Goal: Obtain resource: Download file/media

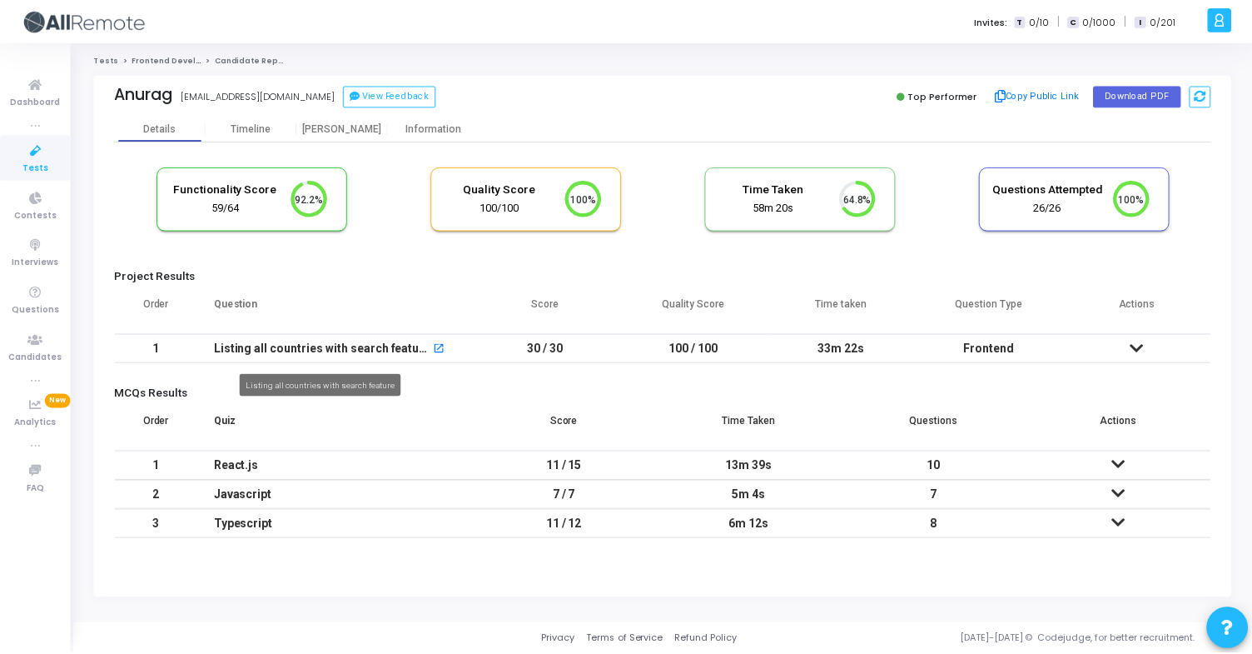
scroll to position [35, 42]
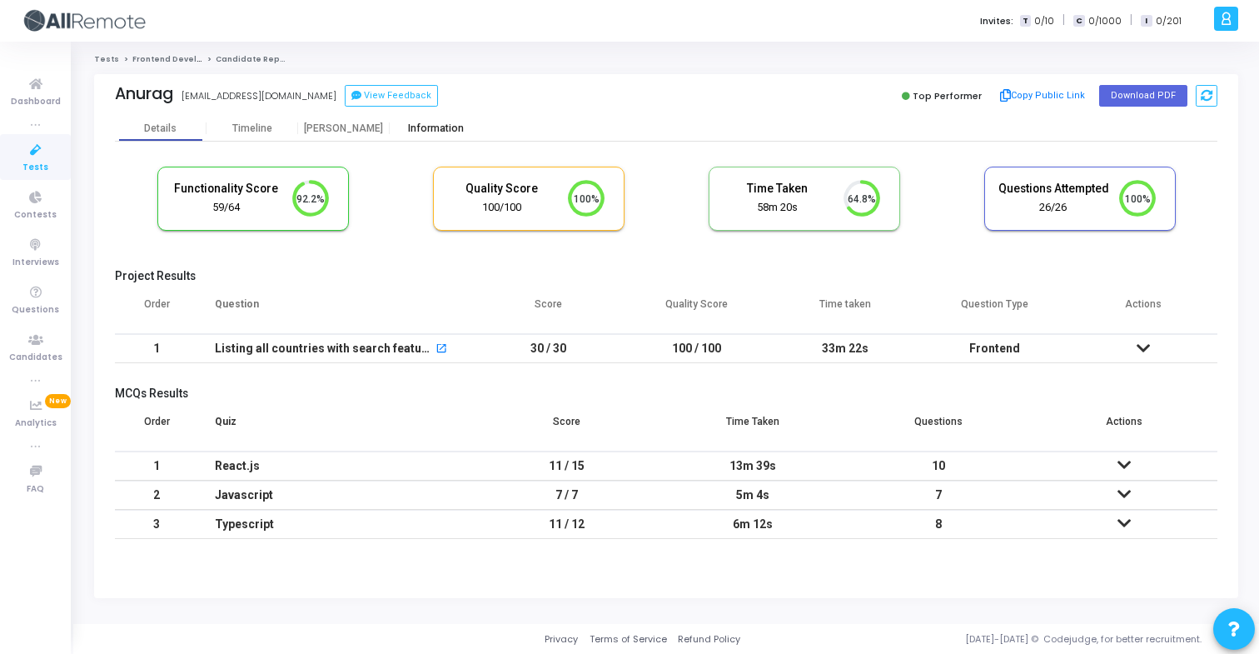
click at [449, 130] on div "Information" at bounding box center [436, 128] width 92 height 12
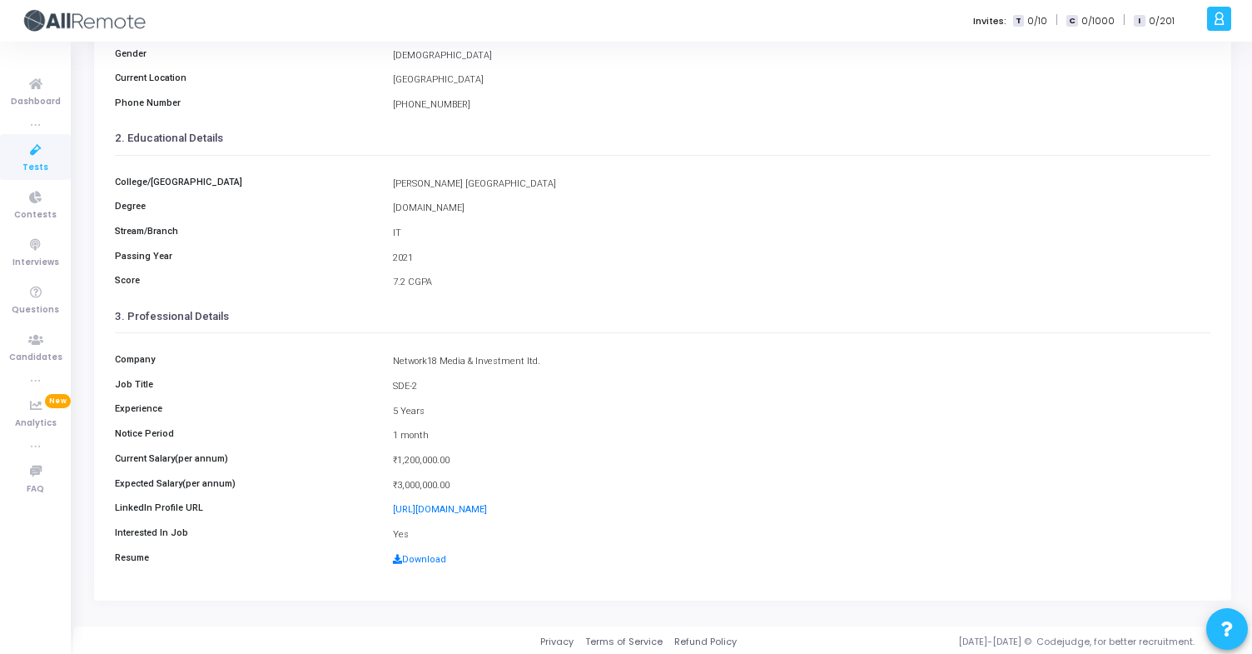
scroll to position [217, 0]
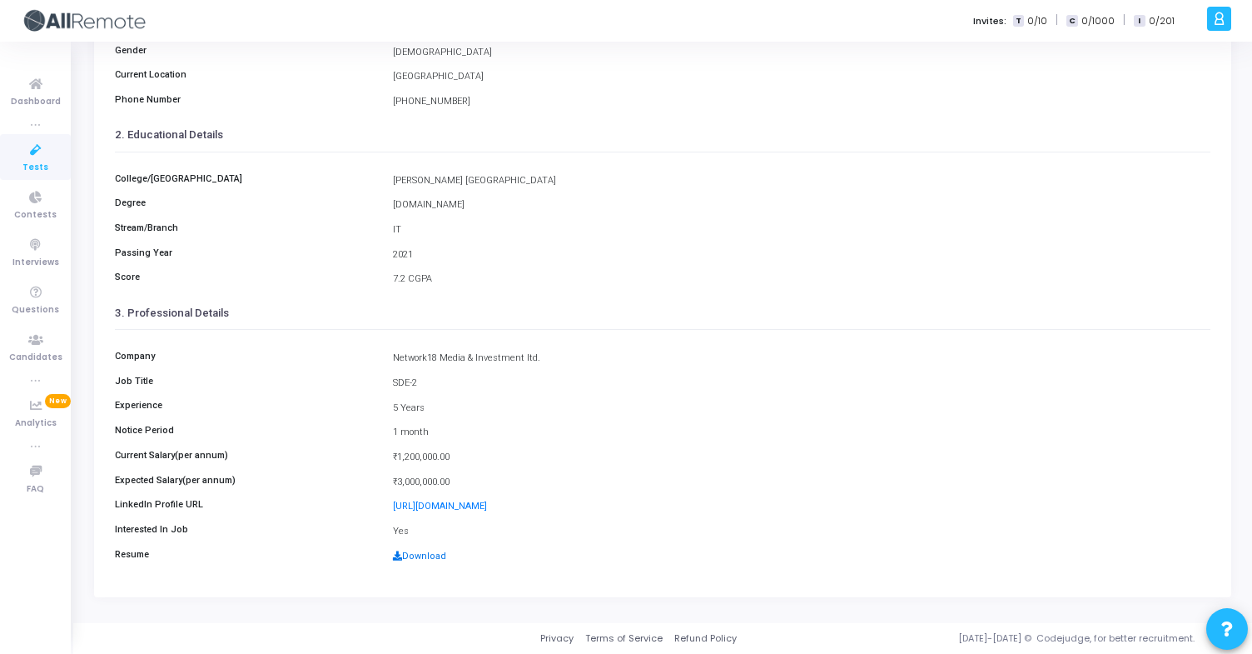
click at [406, 558] on link "Download" at bounding box center [419, 555] width 53 height 11
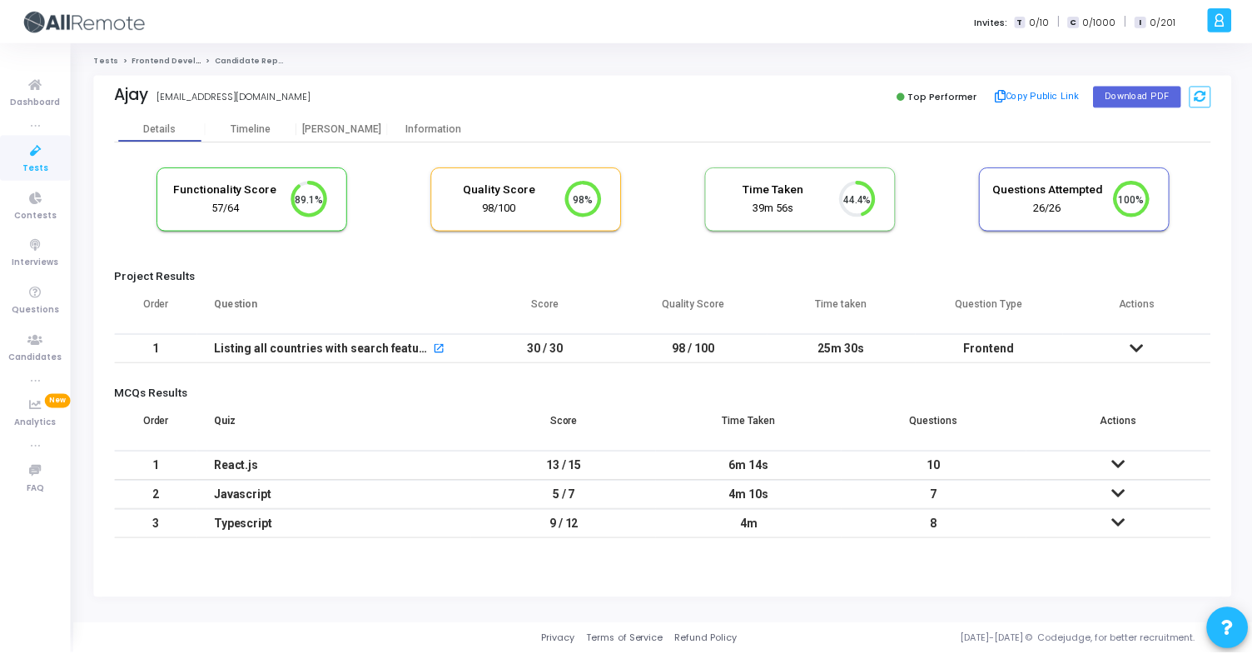
scroll to position [35, 42]
click at [445, 137] on div "Information" at bounding box center [436, 128] width 92 height 25
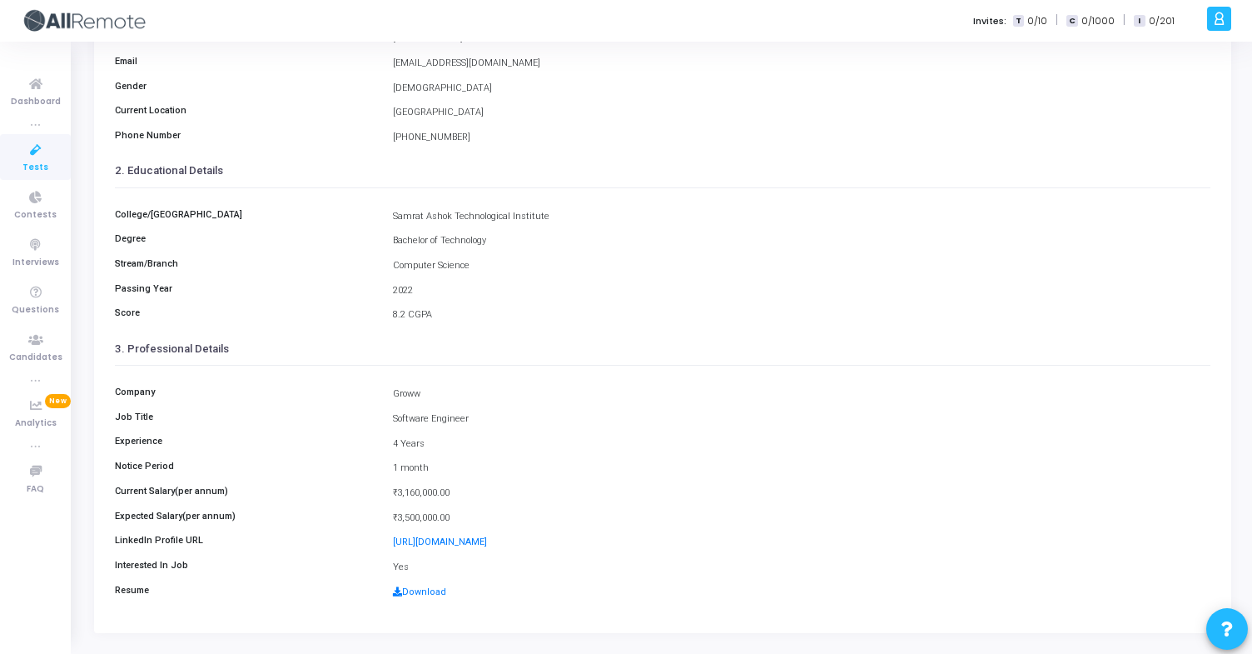
scroll to position [217, 0]
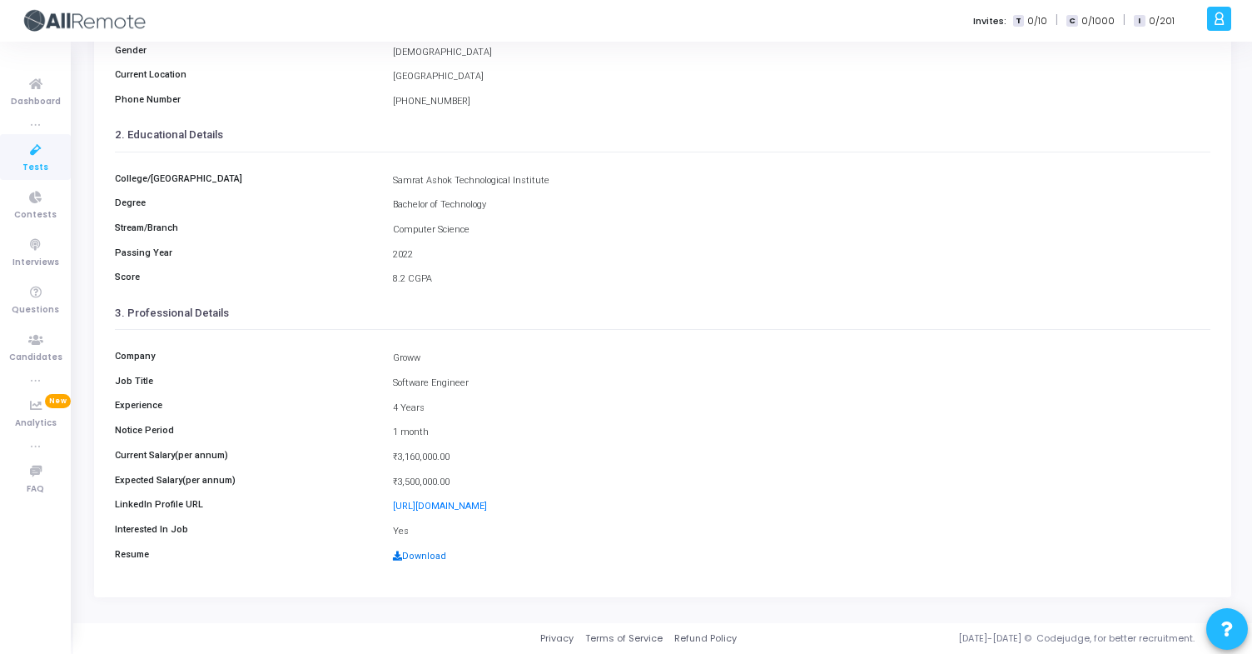
click at [411, 558] on link "Download" at bounding box center [419, 555] width 53 height 11
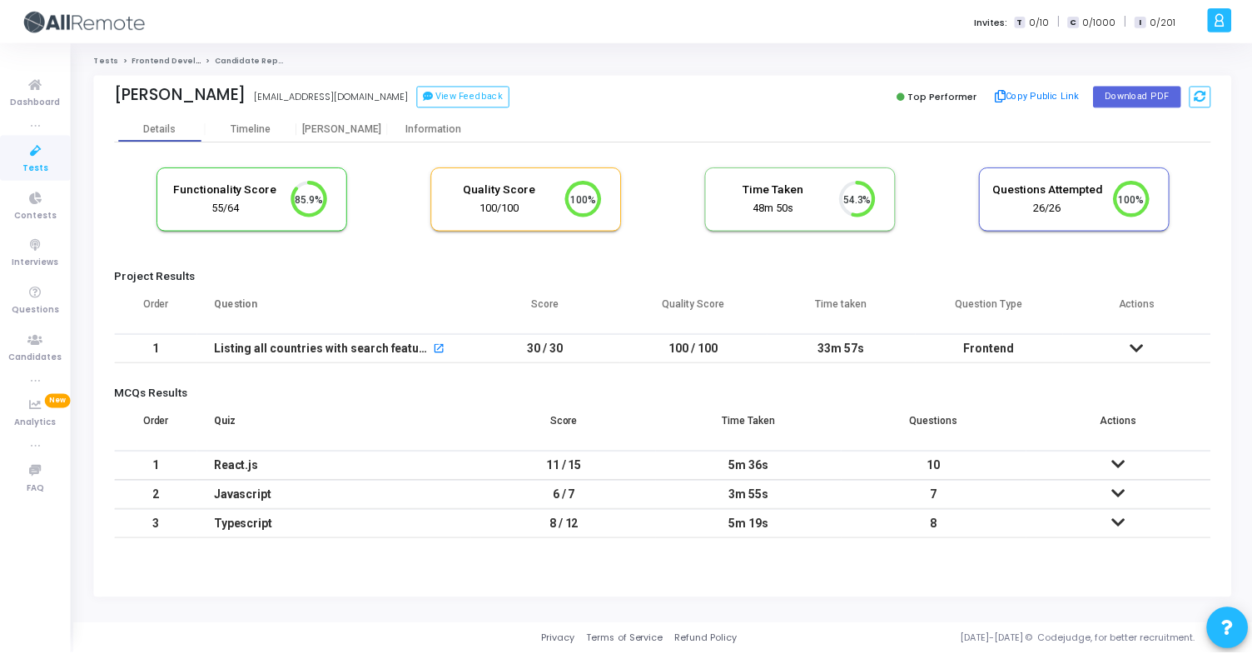
scroll to position [35, 42]
click at [457, 127] on div "Information" at bounding box center [436, 128] width 92 height 12
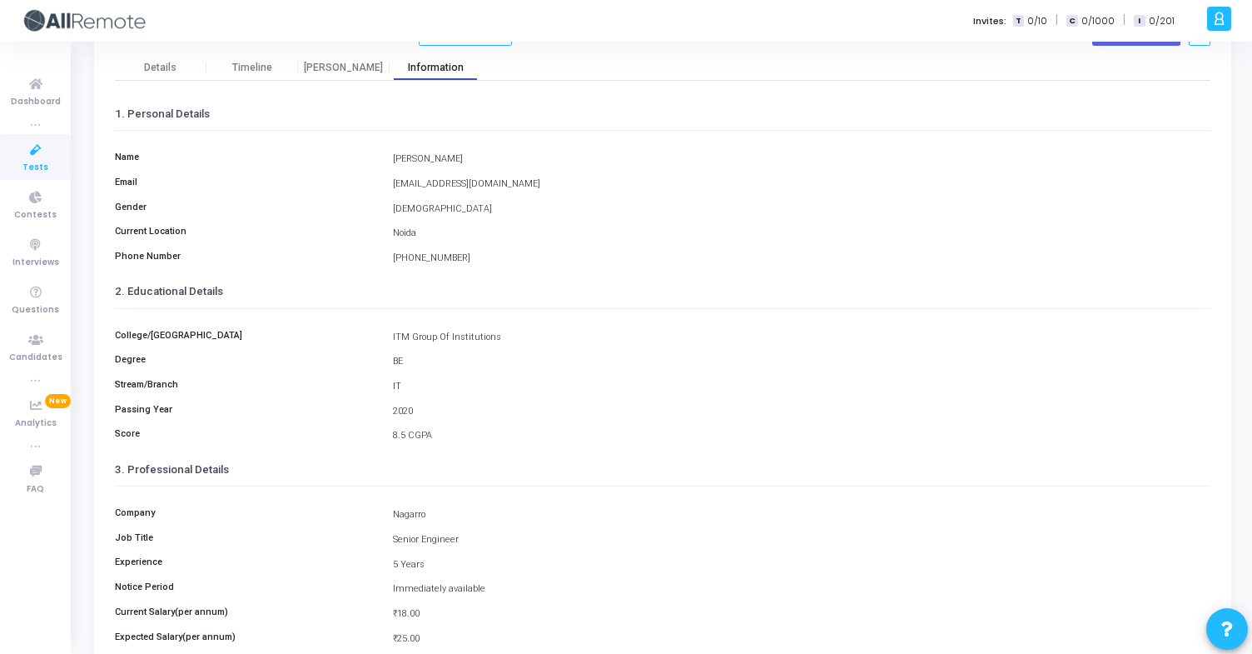
scroll to position [217, 0]
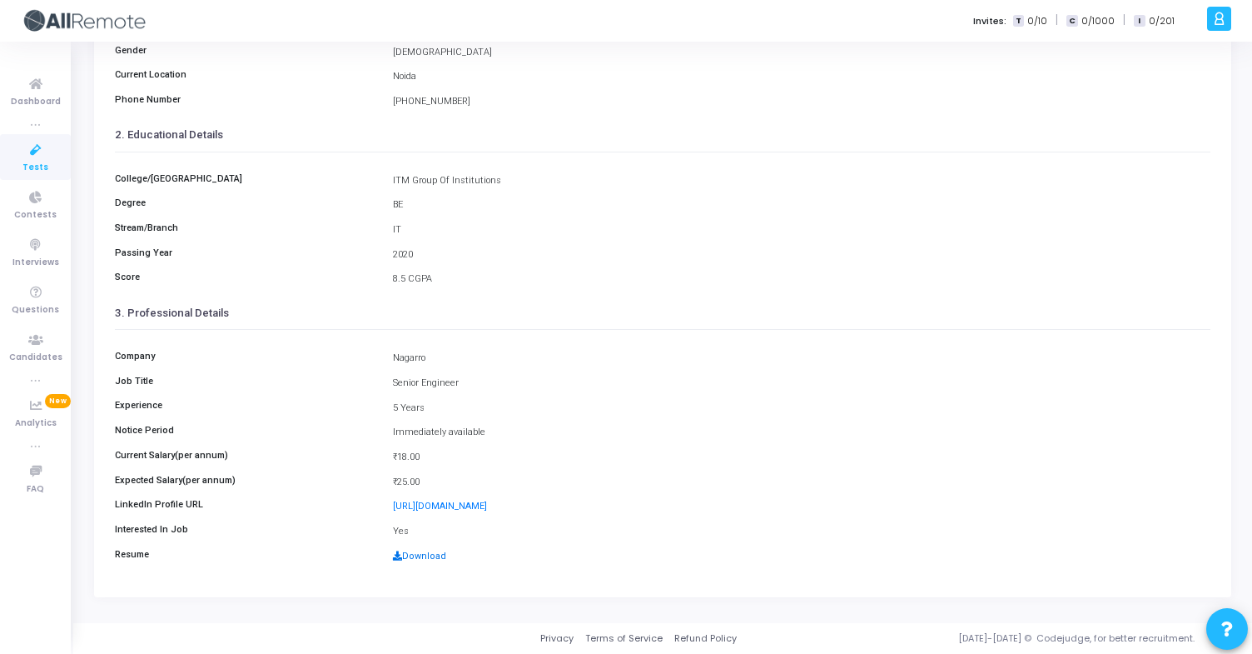
click at [428, 552] on link "Download" at bounding box center [419, 555] width 53 height 11
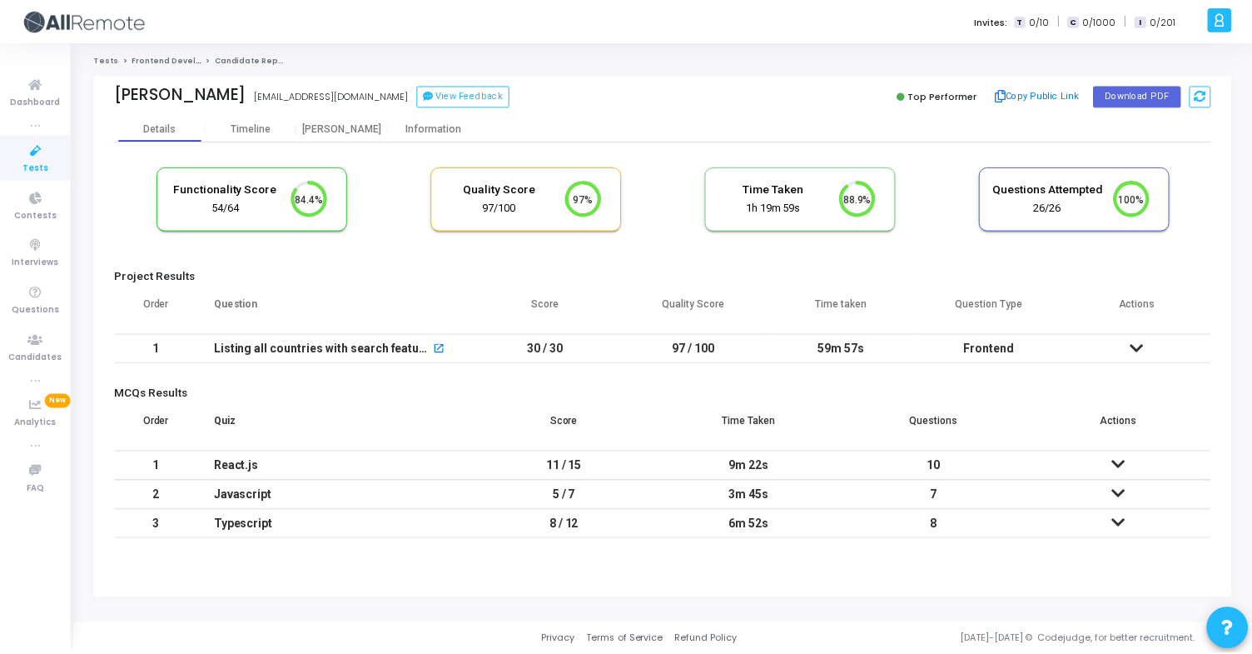
scroll to position [35, 42]
click at [428, 120] on div "Information" at bounding box center [436, 128] width 92 height 25
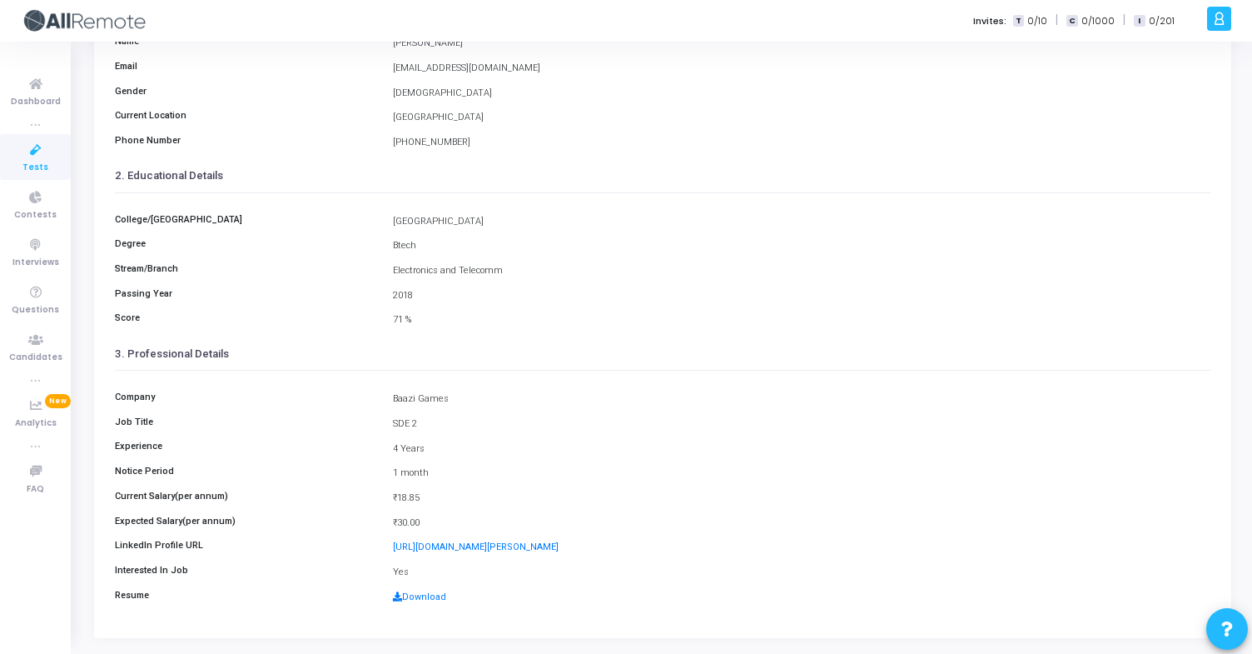
scroll to position [217, 0]
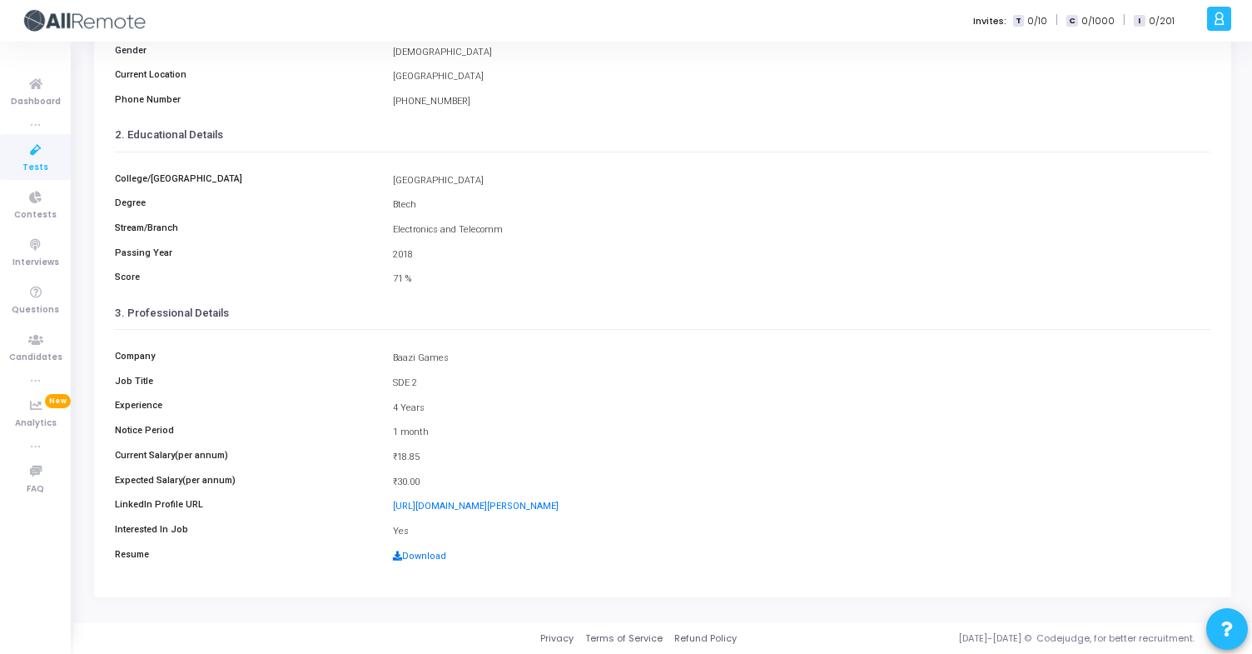
click at [427, 557] on link "Download" at bounding box center [419, 555] width 53 height 11
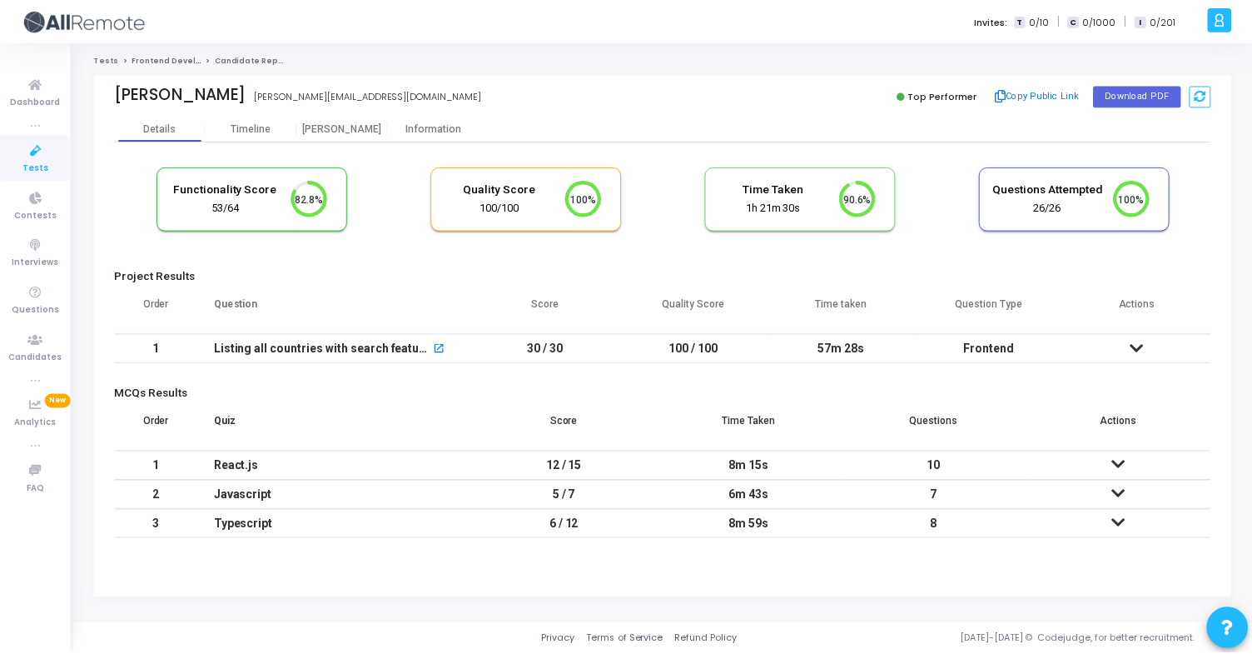
scroll to position [35, 42]
click at [451, 131] on div "Information" at bounding box center [436, 128] width 92 height 12
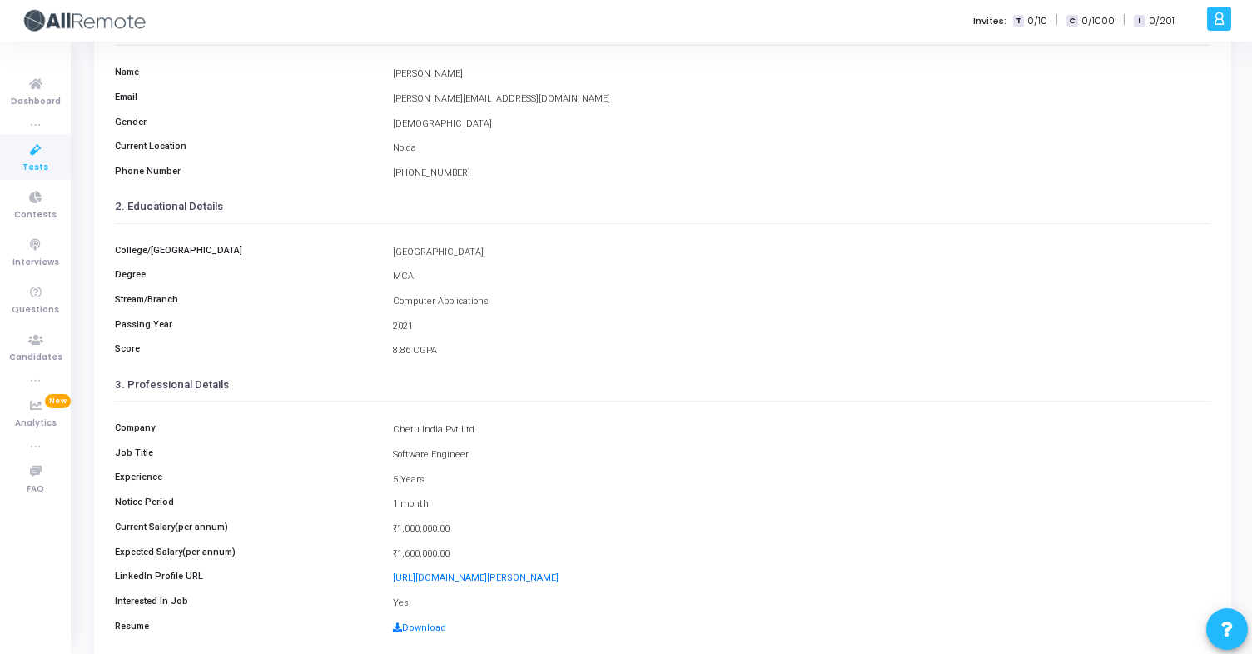
scroll to position [152, 0]
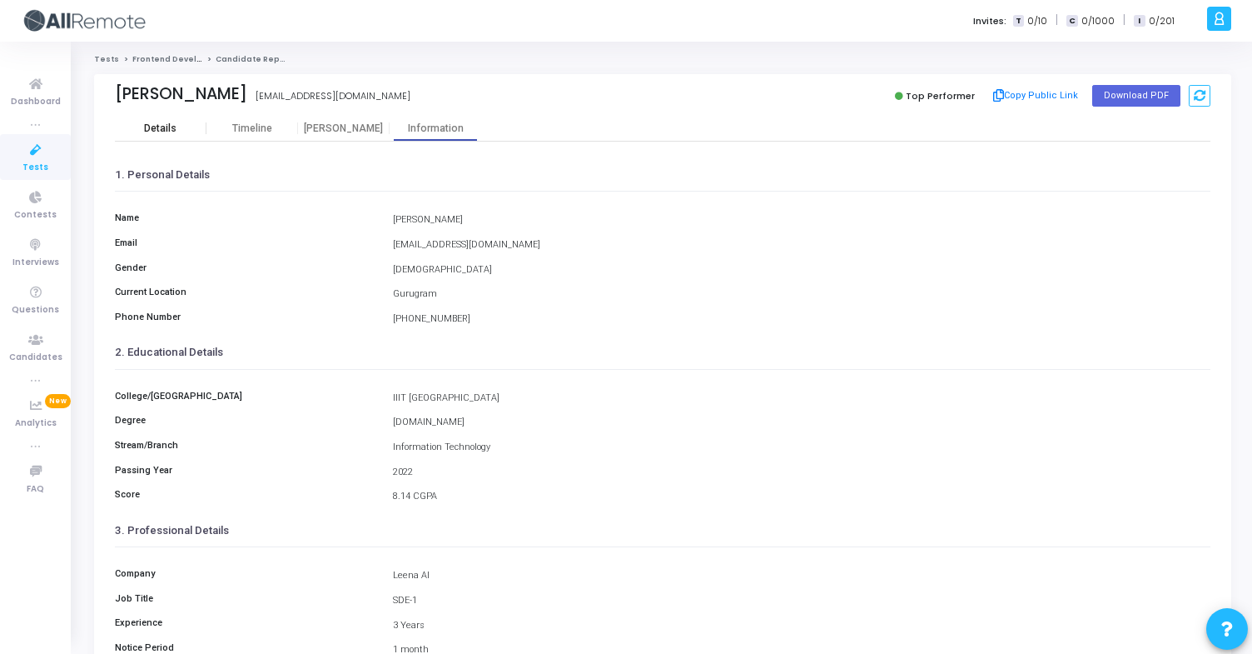
click at [157, 122] on div "Details" at bounding box center [160, 128] width 32 height 12
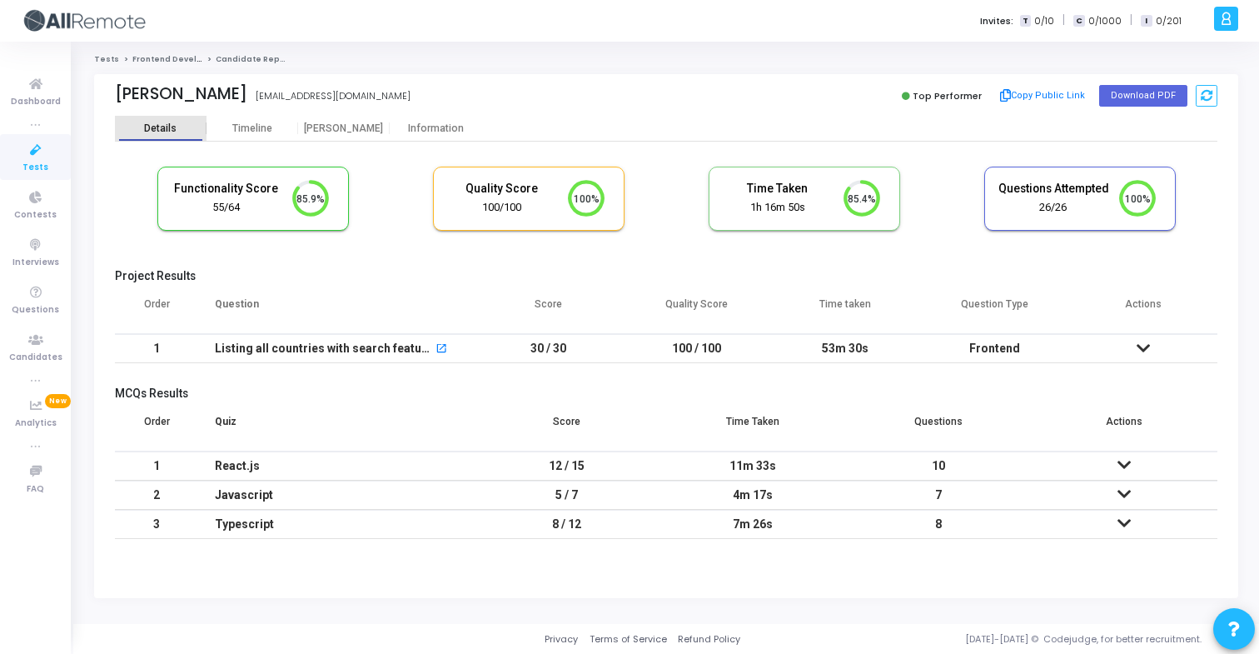
scroll to position [35, 42]
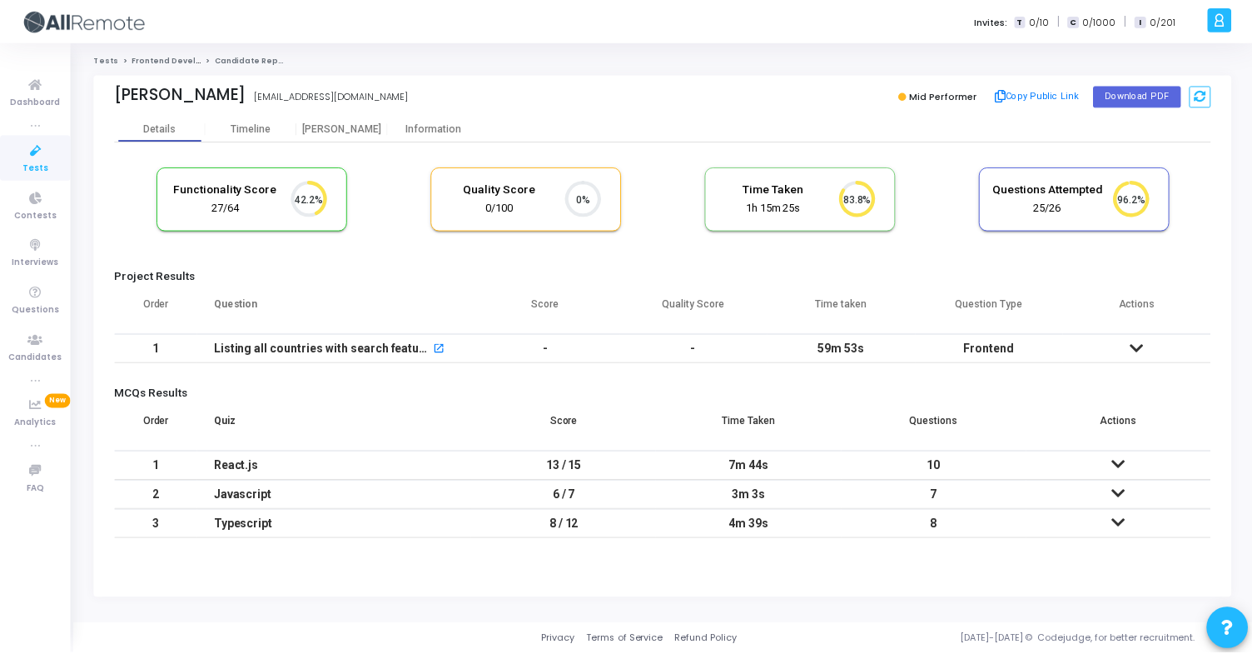
scroll to position [35, 42]
click at [32, 216] on span "Contests" at bounding box center [35, 215] width 42 height 14
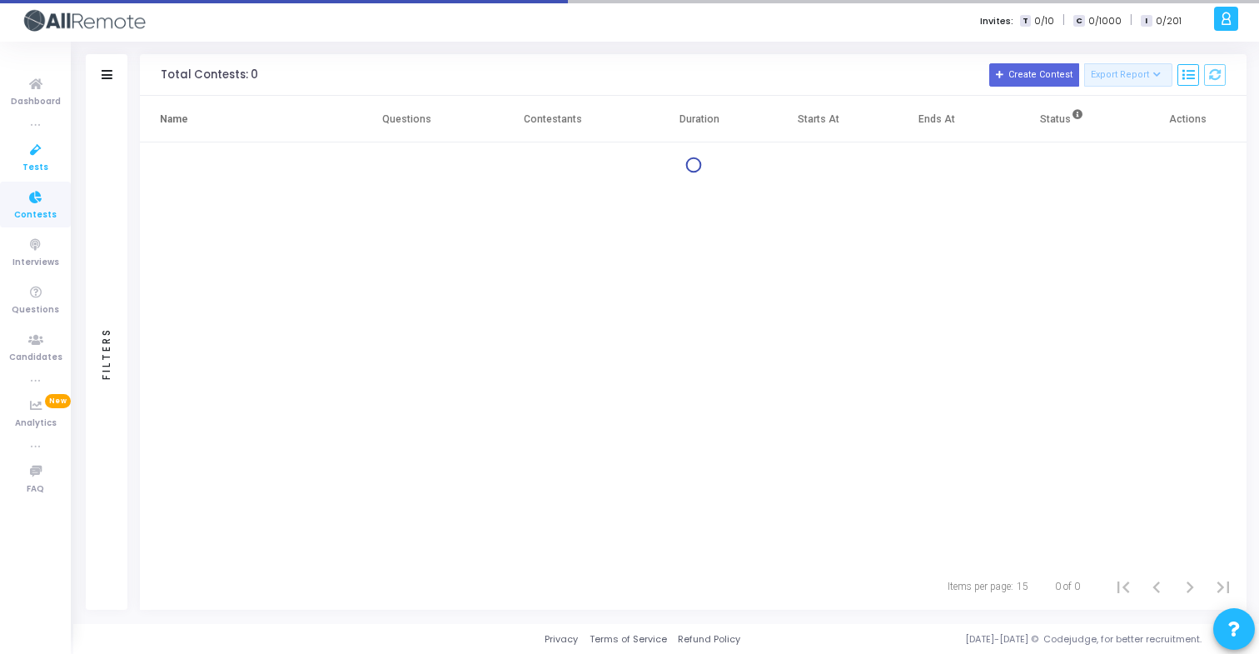
click at [37, 148] on icon at bounding box center [35, 150] width 35 height 21
